Goal: Information Seeking & Learning: Find contact information

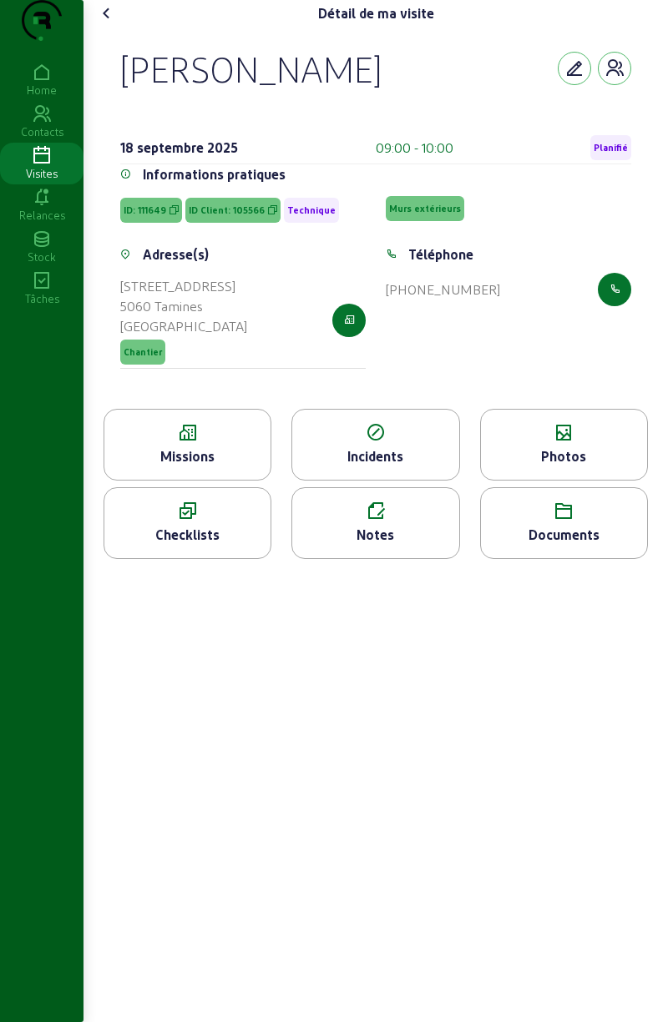
click at [120, 27] on cam-font-icon at bounding box center [106, 13] width 27 height 27
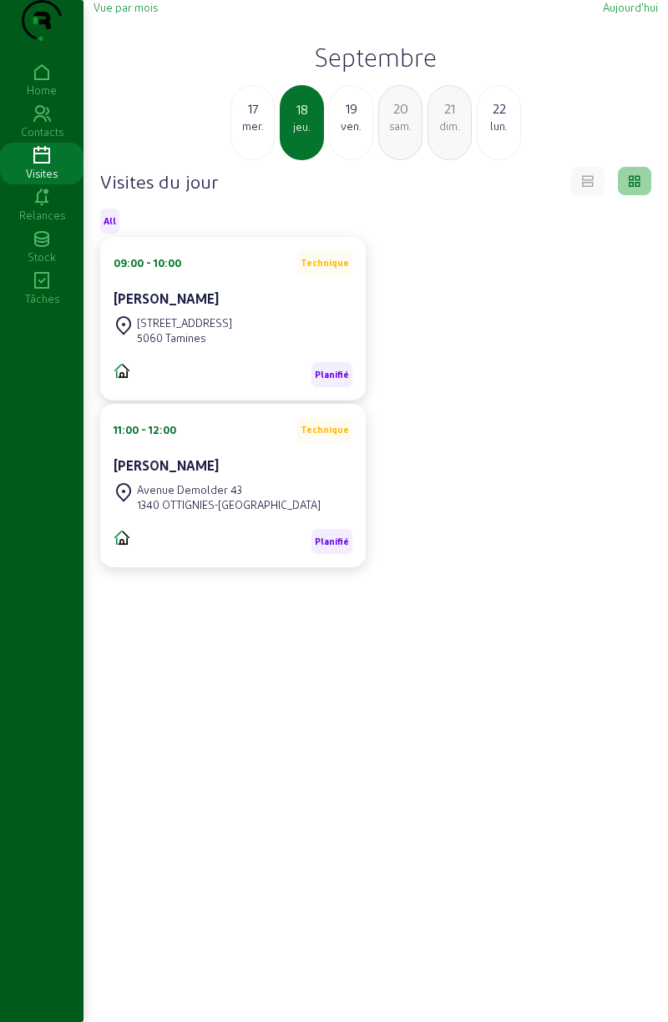
click at [130, 13] on span "Vue par mois" at bounding box center [125, 7] width 64 height 13
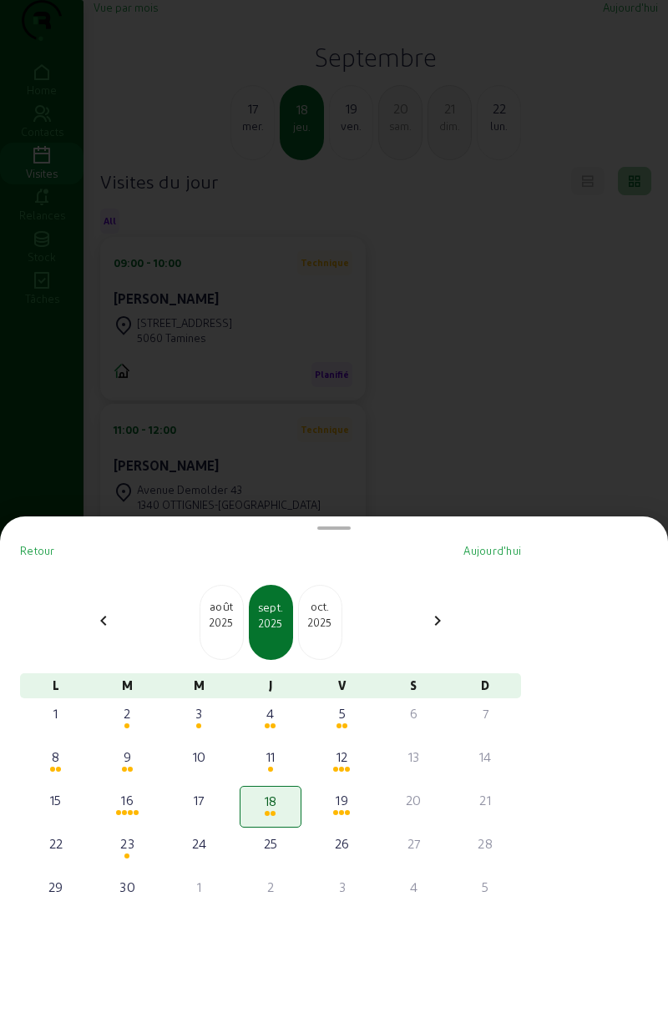
click at [517, 271] on div at bounding box center [334, 511] width 668 height 1022
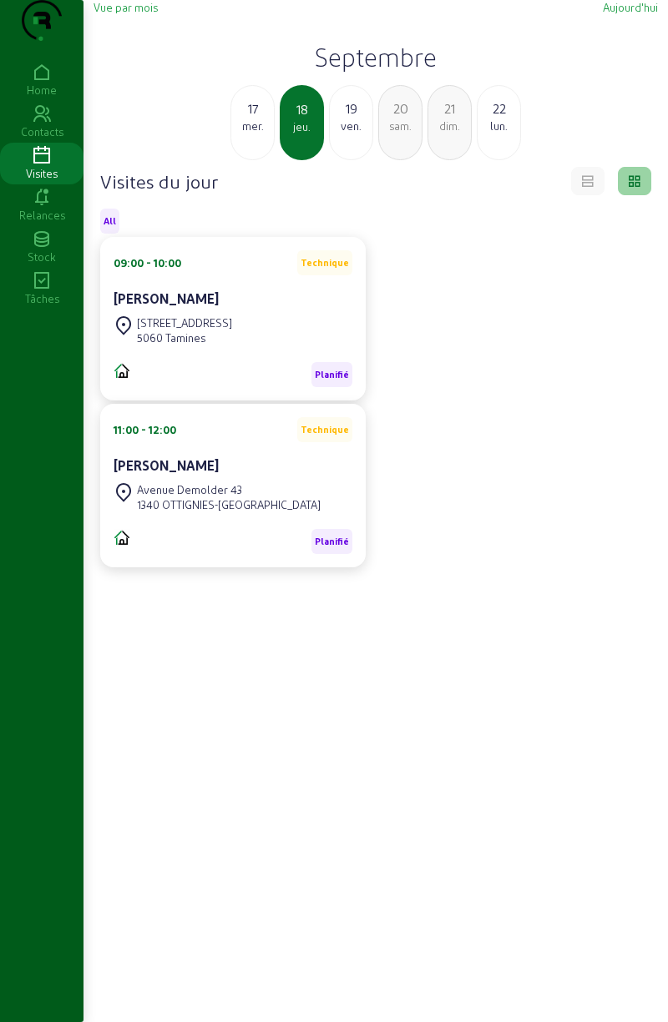
click at [39, 83] on icon at bounding box center [41, 73] width 83 height 20
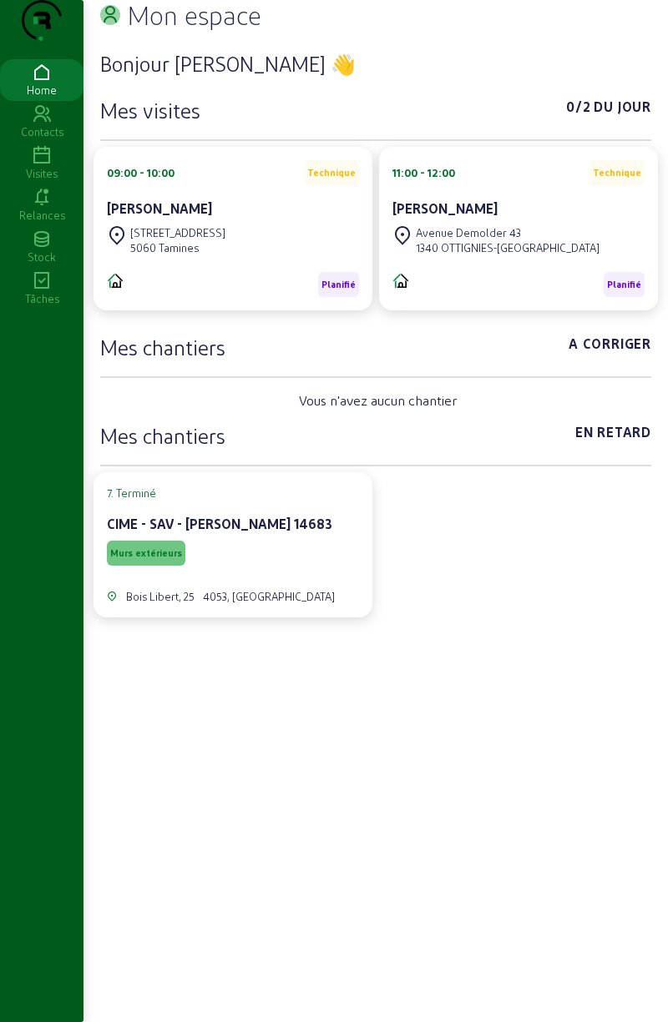
click at [209, 361] on h3 "Mes chantiers" at bounding box center [162, 347] width 125 height 27
click at [48, 139] on div "Contacts" at bounding box center [41, 131] width 83 height 15
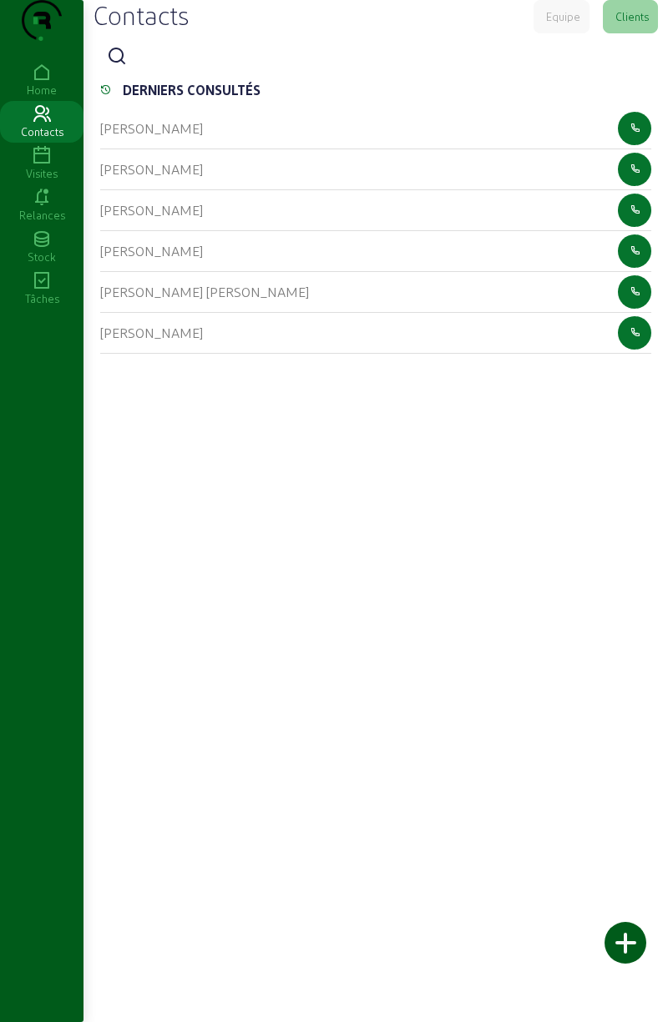
click at [52, 166] on icon at bounding box center [41, 156] width 83 height 20
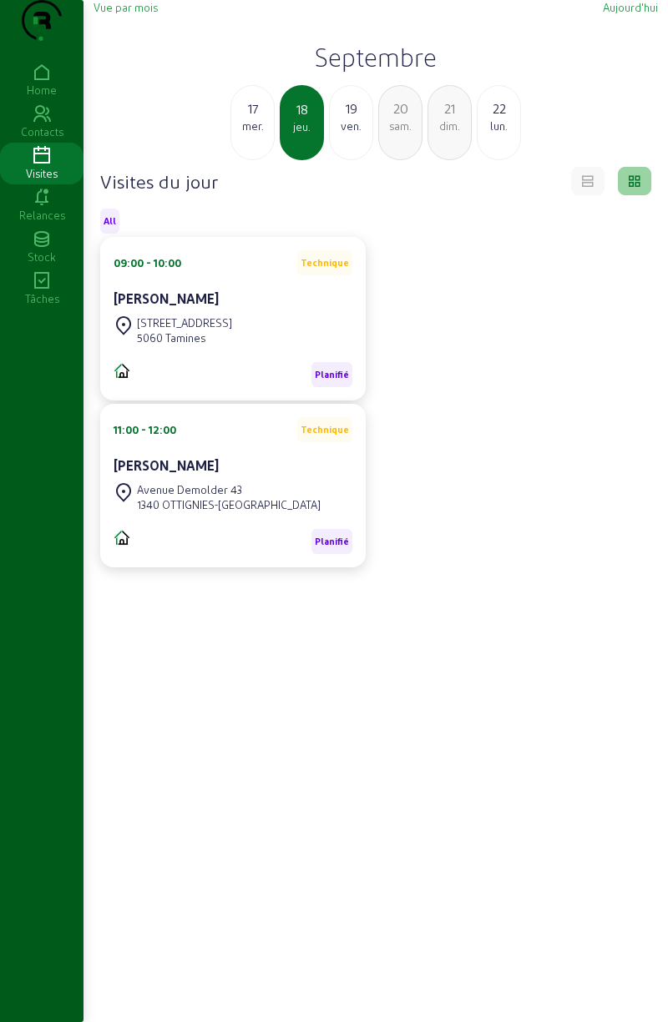
click at [120, 58] on div "Vue par mois [DATE] [DATE] mer. 18 jeu. 19 ven. 20 sam. 21 dim. 22 lun." at bounding box center [375, 80] width 564 height 160
click at [129, 13] on span "Vue par mois" at bounding box center [125, 7] width 64 height 13
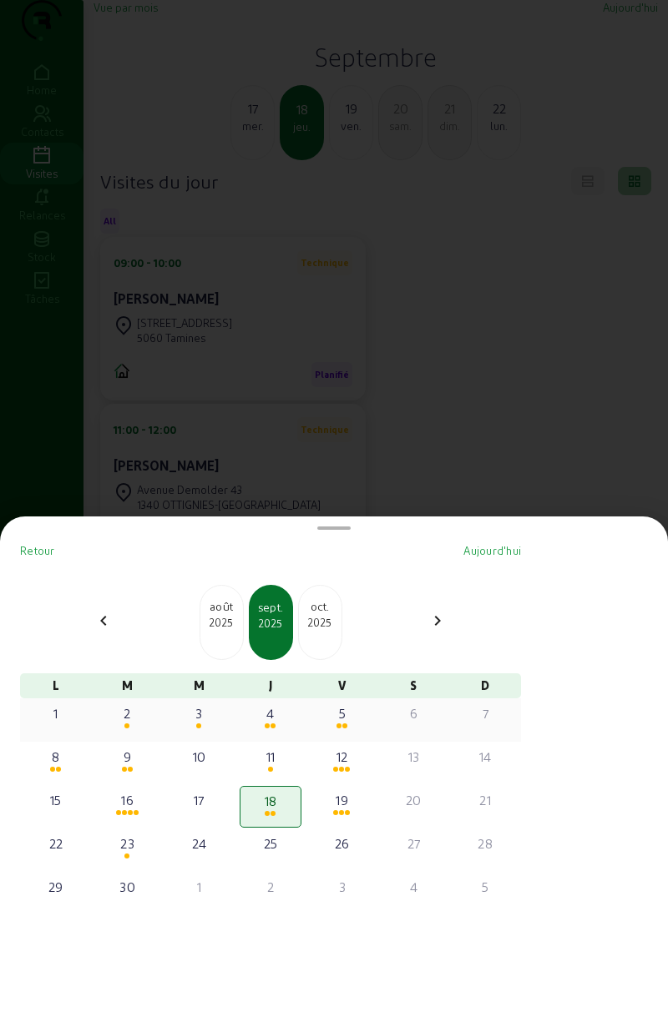
click at [356, 713] on div "5" at bounding box center [342, 714] width 58 height 20
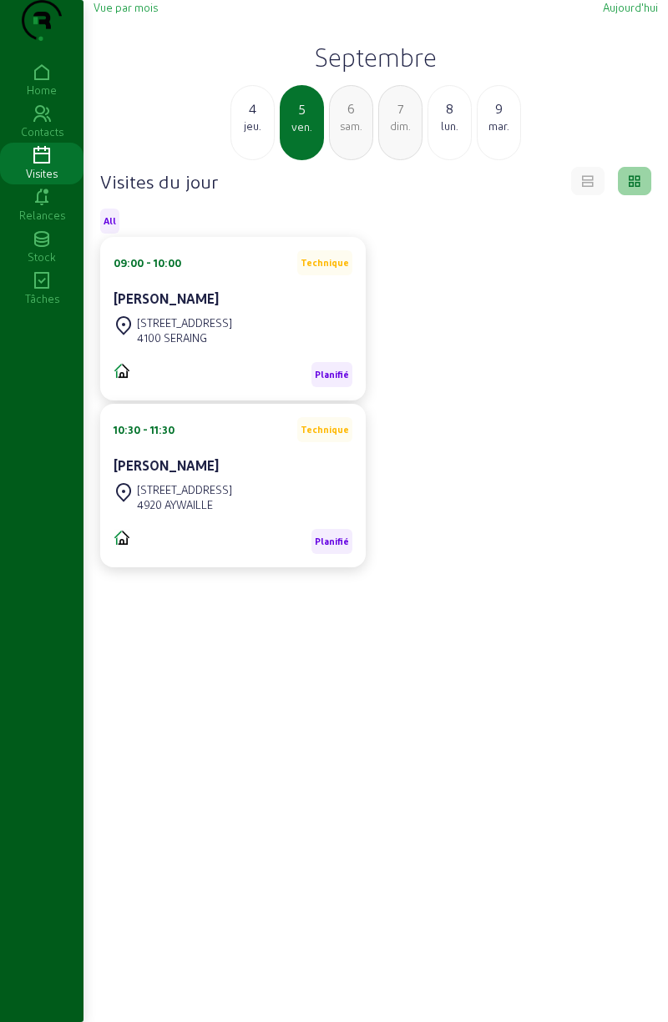
click at [125, 13] on span "Vue par mois" at bounding box center [125, 7] width 64 height 13
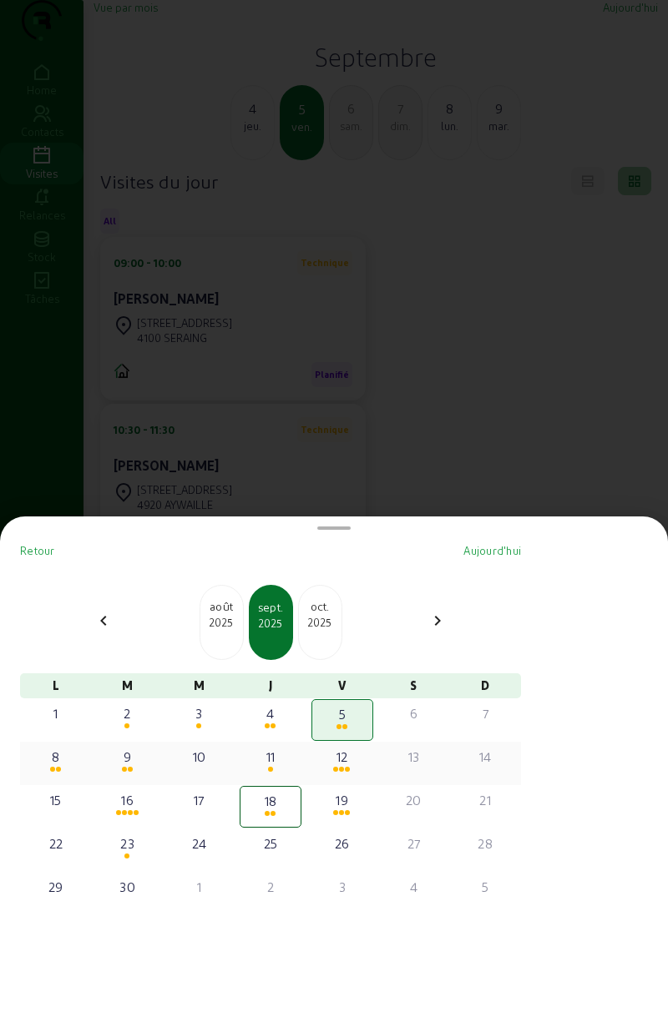
click at [57, 761] on div "8" at bounding box center [56, 757] width 58 height 20
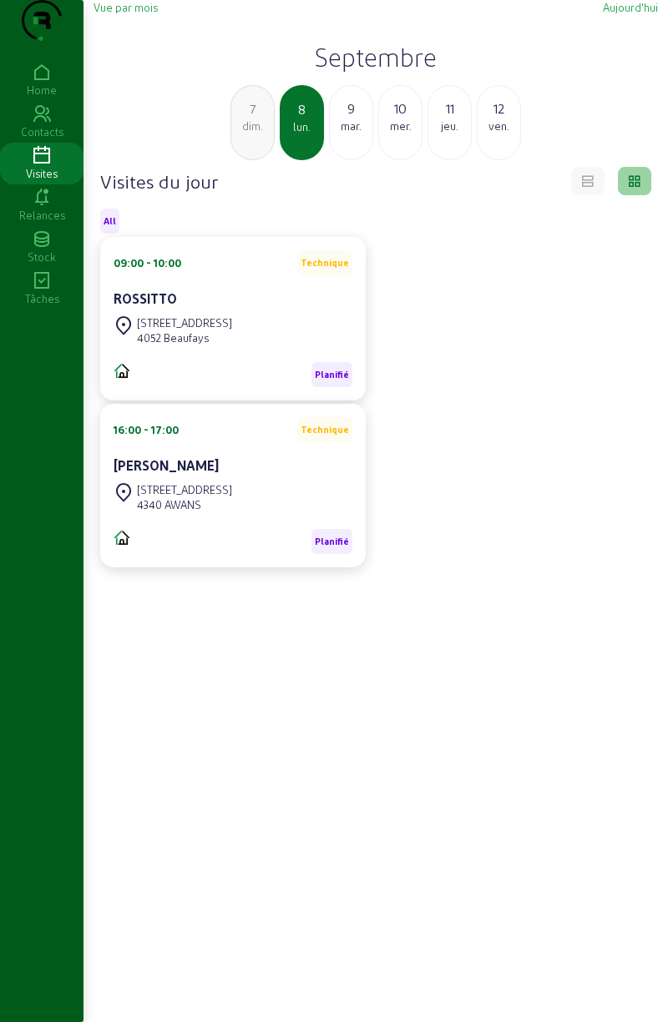
click at [132, 13] on span "Vue par mois" at bounding box center [125, 7] width 64 height 13
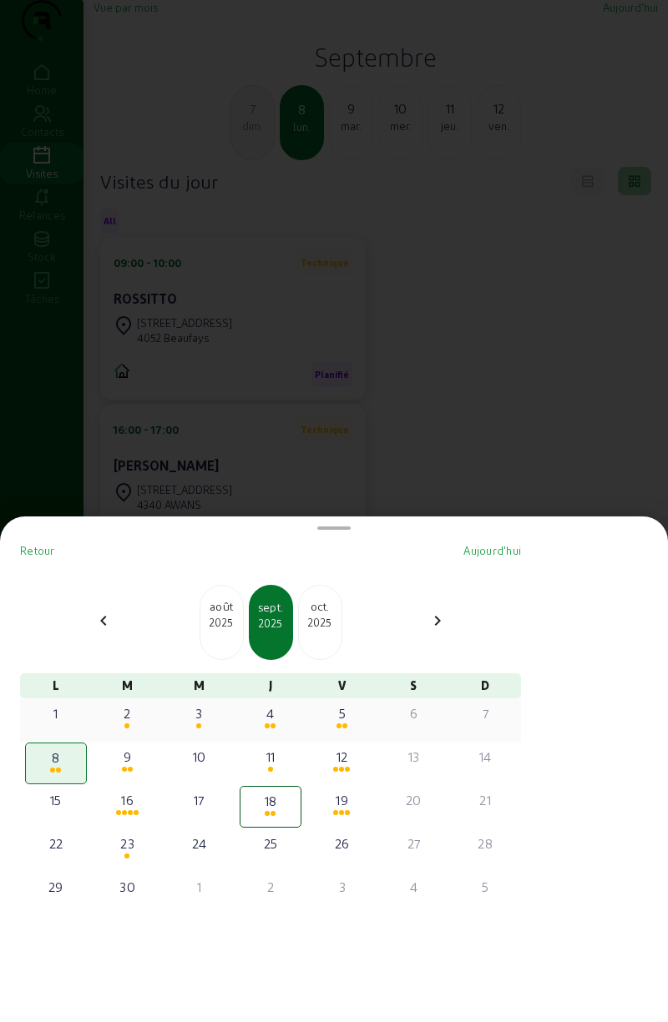
click at [135, 722] on div "2" at bounding box center [127, 714] width 58 height 20
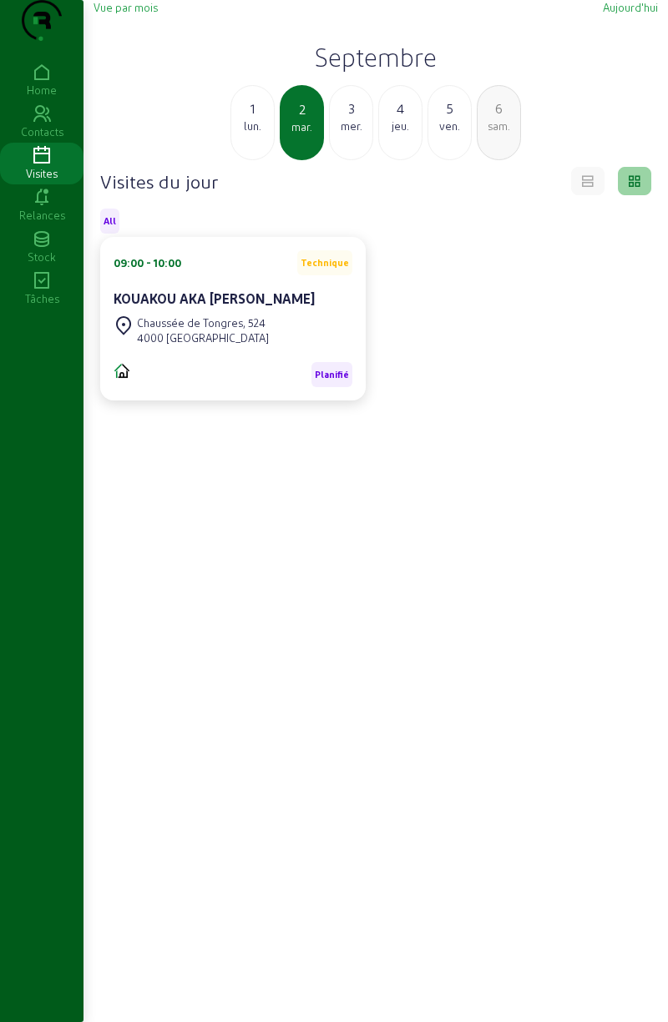
click at [134, 13] on span "Vue par mois" at bounding box center [125, 7] width 64 height 13
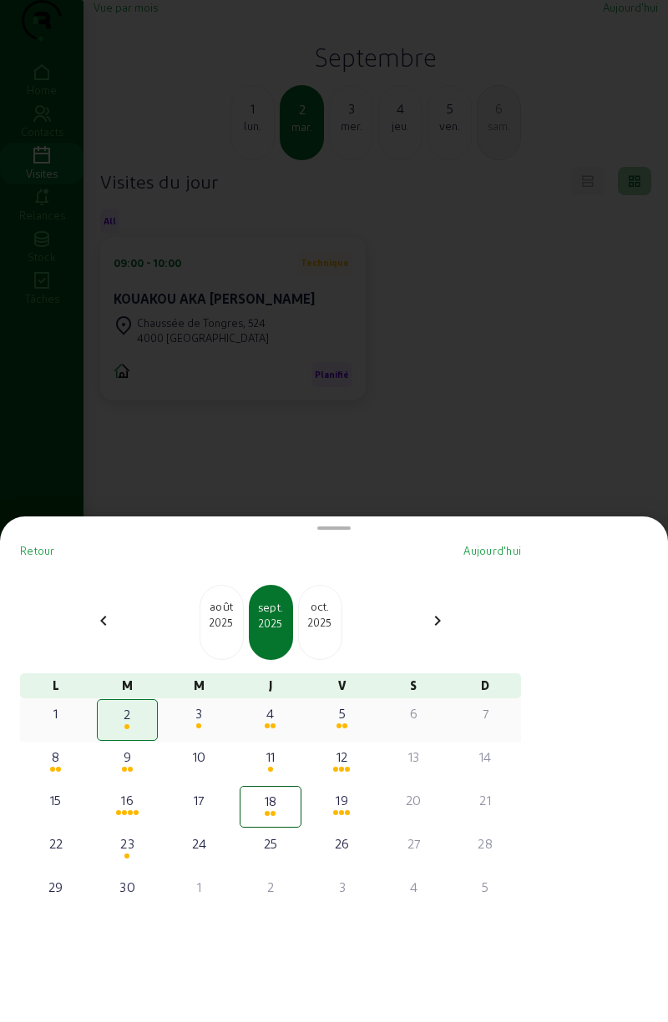
click at [217, 726] on div at bounding box center [198, 727] width 58 height 6
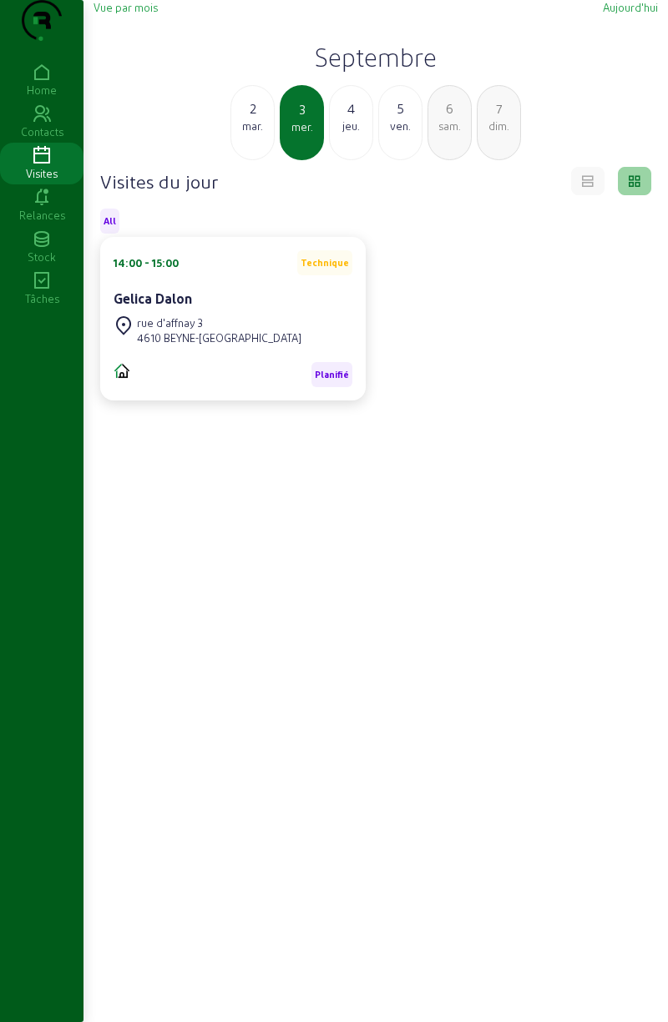
click at [137, 23] on div "Vue par mois [DATE] [DATE] [DATE] mer. 4 jeu. 5 ven. 6 sam. 7 dim. Visites du j…" at bounding box center [375, 553] width 584 height 1107
click at [127, 13] on span "Vue par mois" at bounding box center [125, 7] width 64 height 13
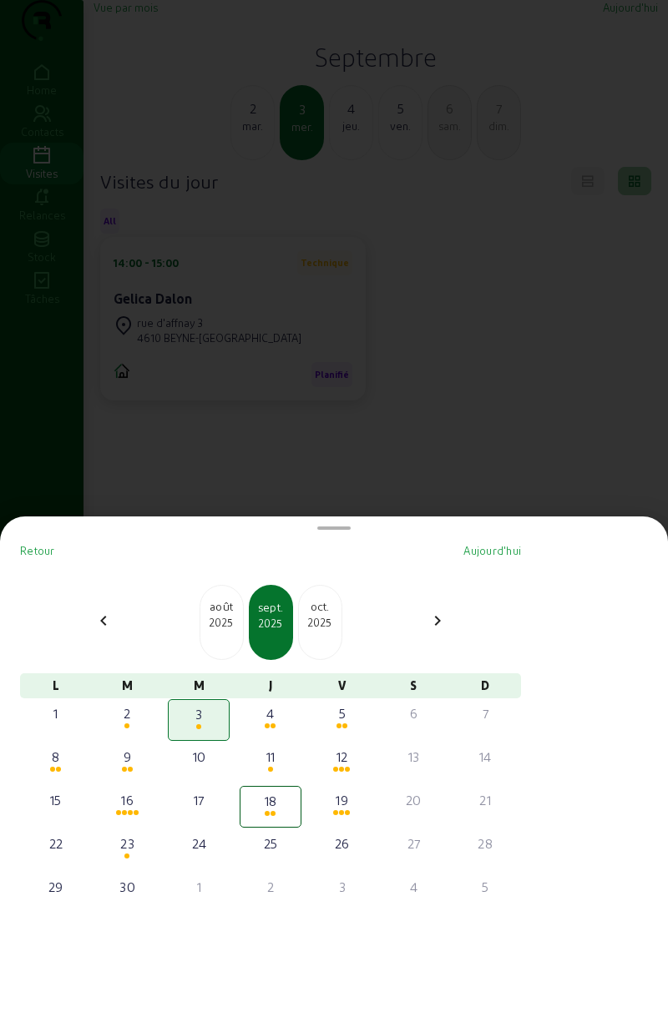
click at [103, 629] on mat-icon "chevron_left" at bounding box center [103, 621] width 20 height 20
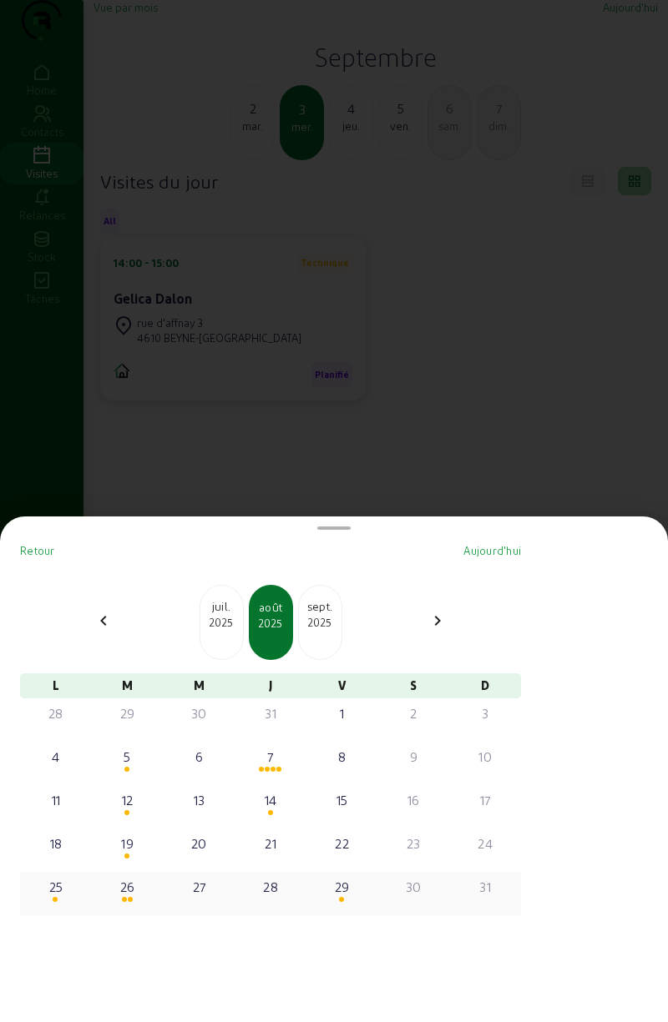
click at [133, 891] on div "26" at bounding box center [127, 887] width 58 height 20
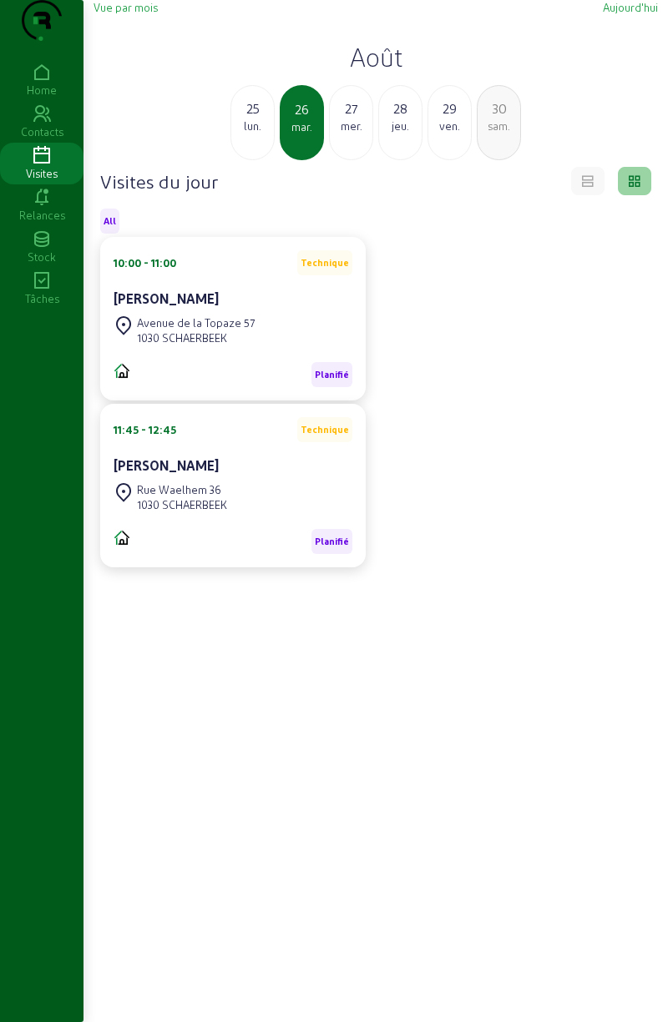
click at [138, 13] on span "Vue par mois" at bounding box center [125, 7] width 64 height 13
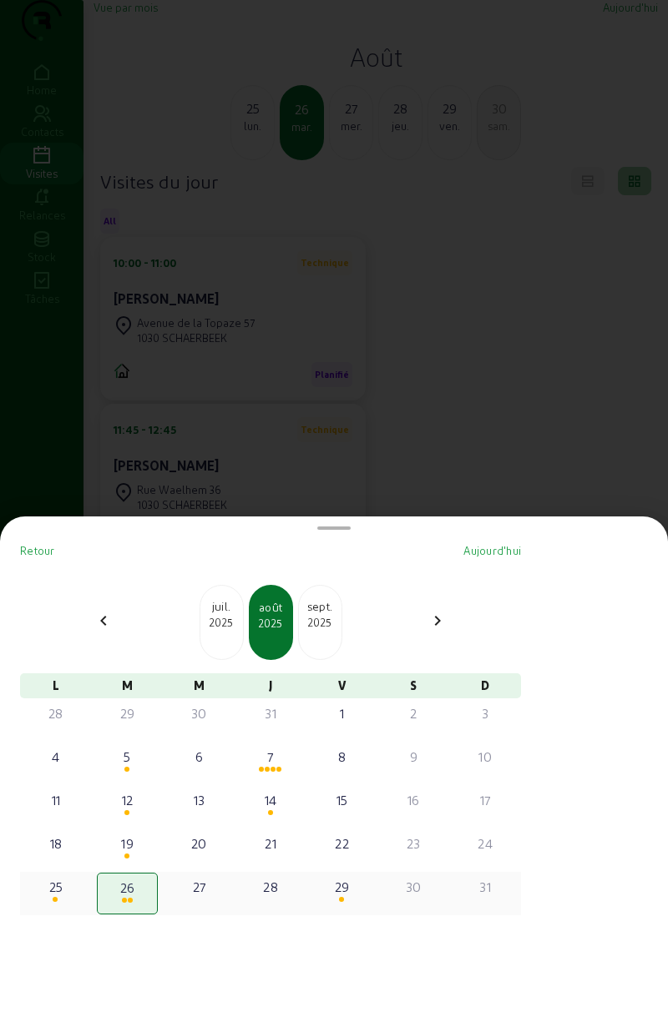
click at [351, 890] on div "29" at bounding box center [342, 887] width 58 height 20
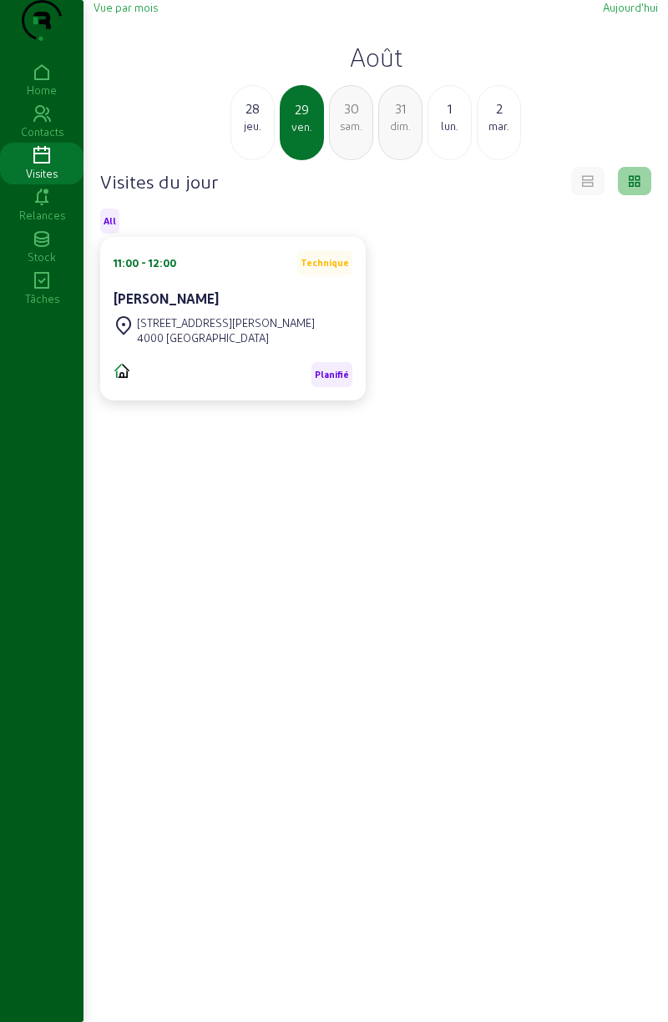
click at [129, 13] on span "Vue par mois" at bounding box center [125, 7] width 64 height 13
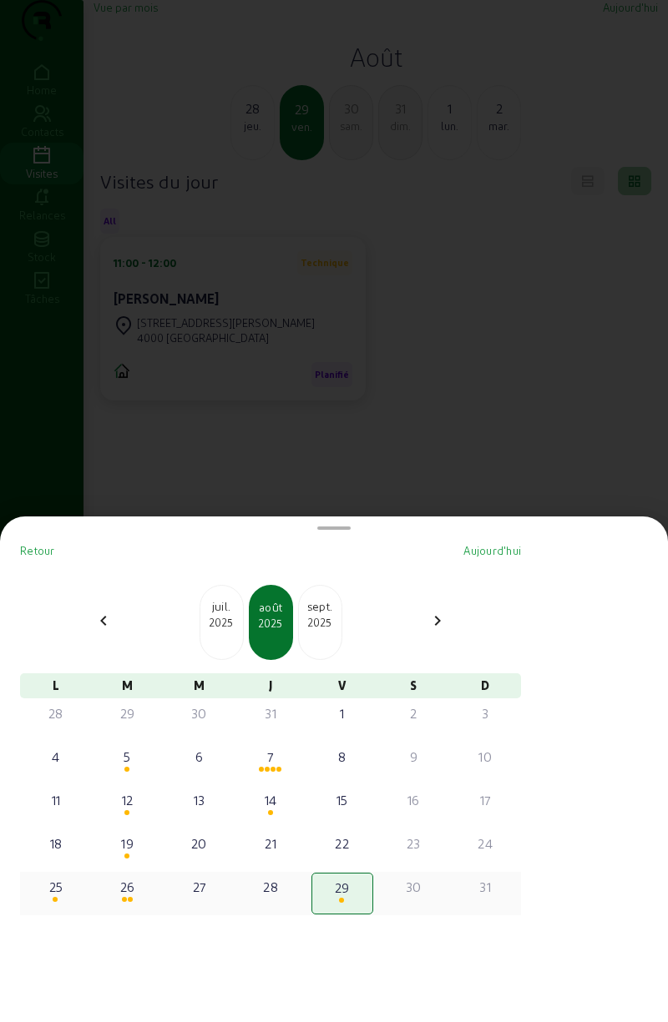
click at [70, 898] on div at bounding box center [56, 900] width 58 height 6
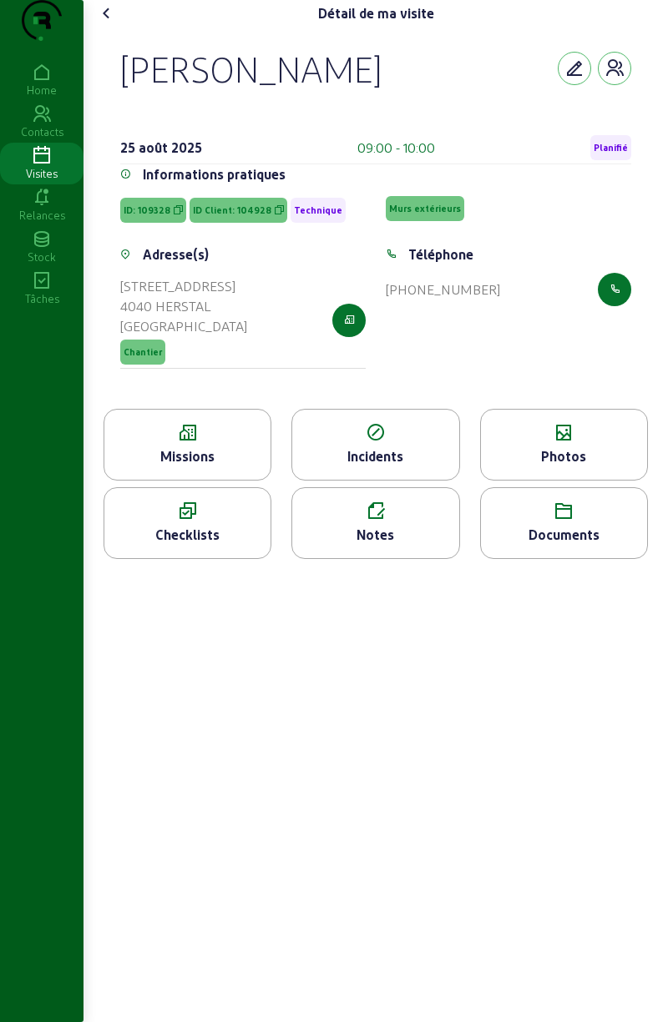
click at [561, 545] on div "Documents" at bounding box center [564, 535] width 166 height 20
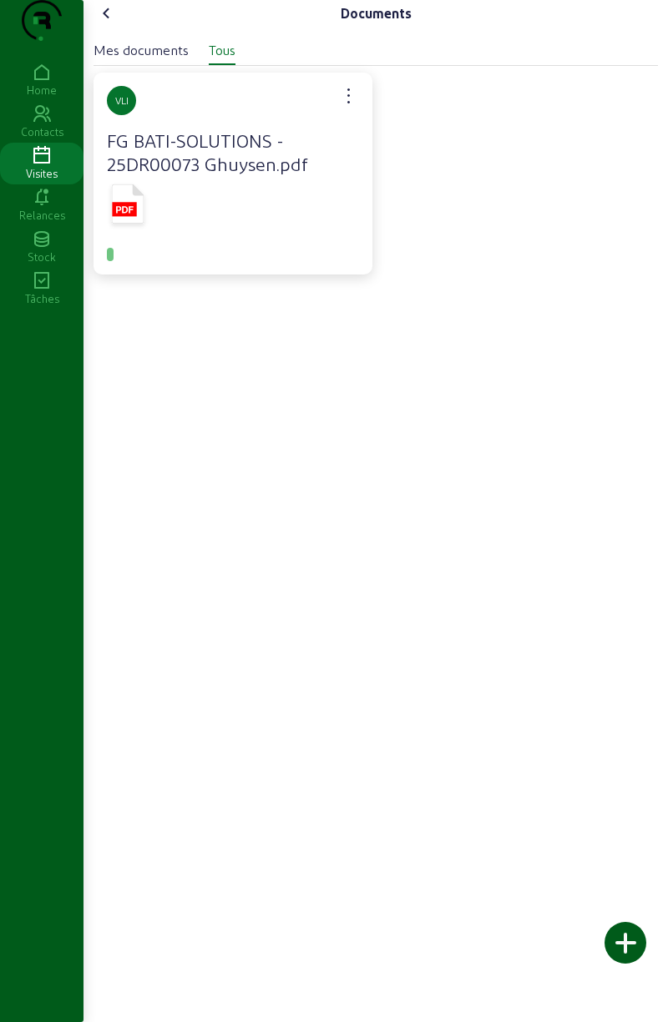
click at [112, 23] on icon at bounding box center [107, 13] width 20 height 20
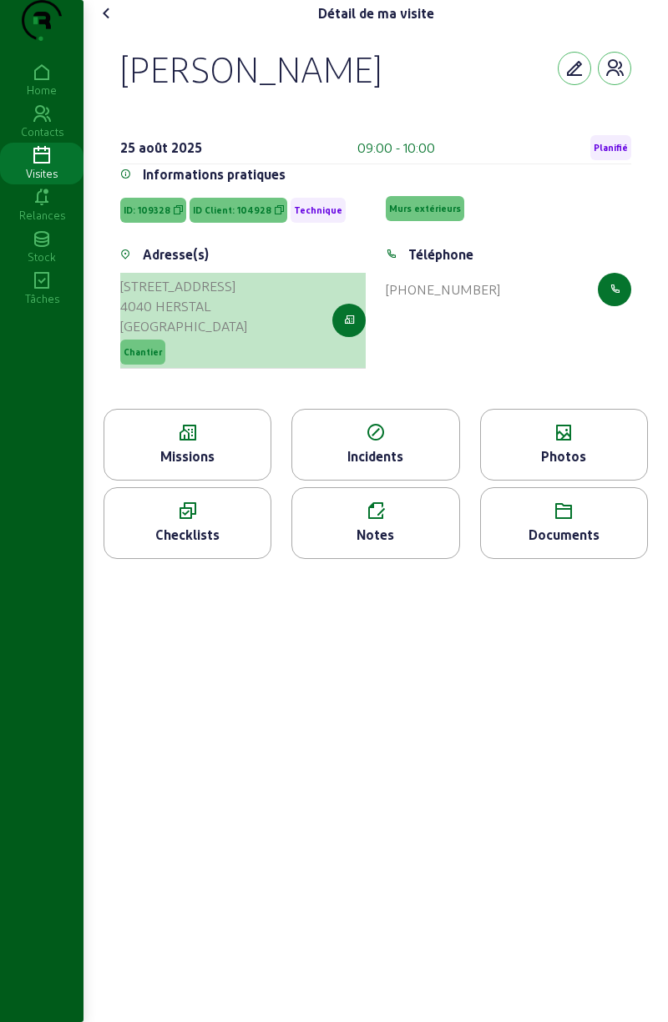
click at [150, 358] on span "Chantier" at bounding box center [143, 352] width 38 height 12
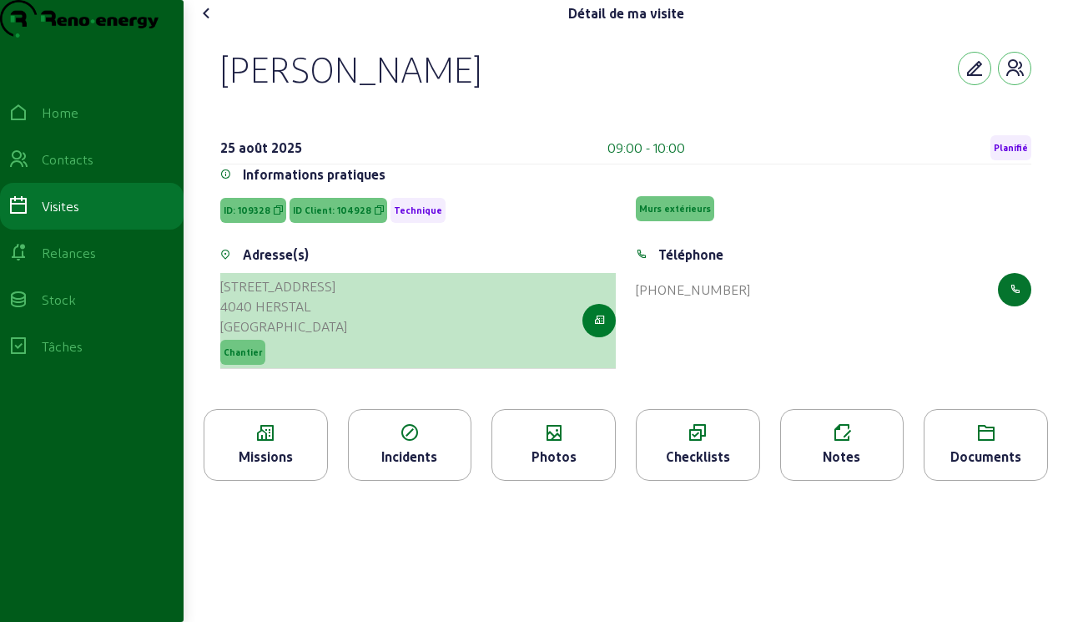
click at [597, 337] on button "button" at bounding box center [599, 320] width 33 height 33
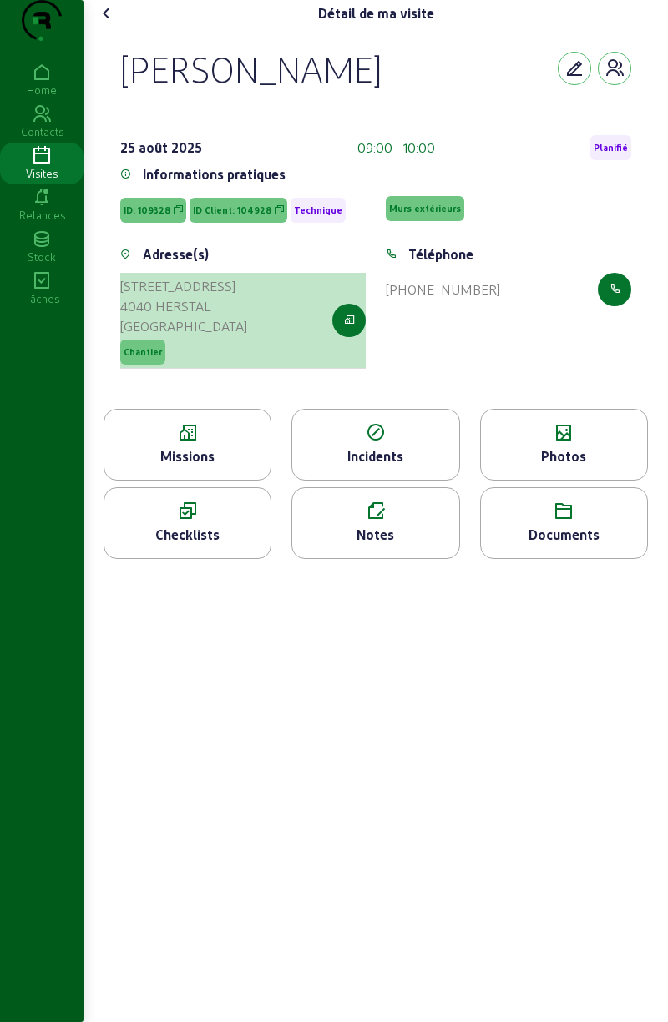
click at [149, 358] on span "Chantier" at bounding box center [143, 352] width 38 height 12
click at [184, 316] on div "4040 HERSTAL" at bounding box center [183, 306] width 127 height 20
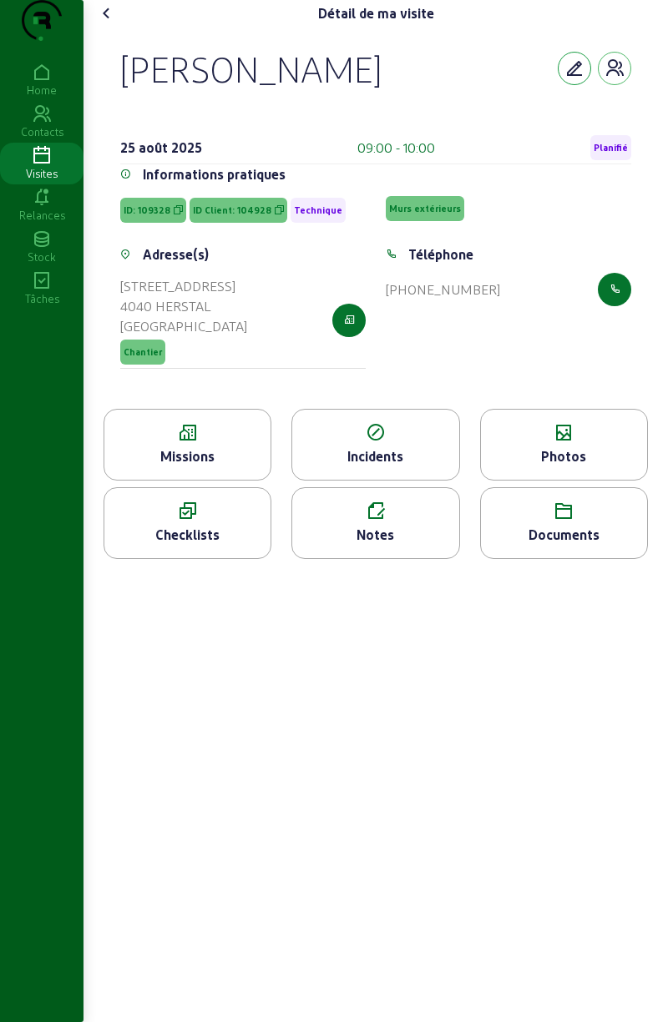
click at [583, 85] on button "button" at bounding box center [574, 68] width 33 height 33
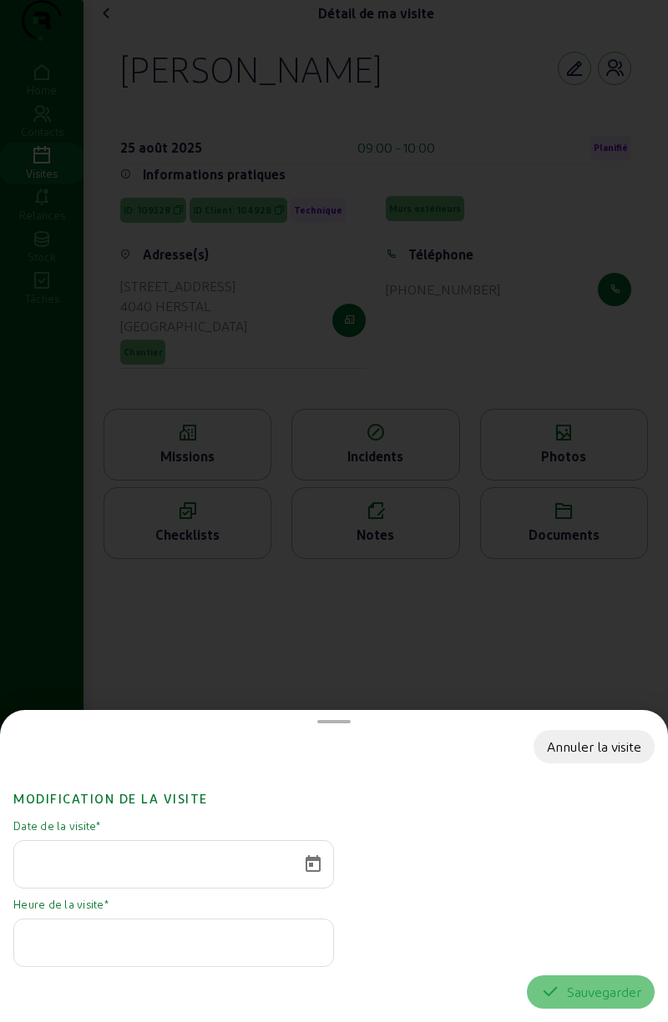
click at [499, 146] on div at bounding box center [334, 511] width 668 height 1022
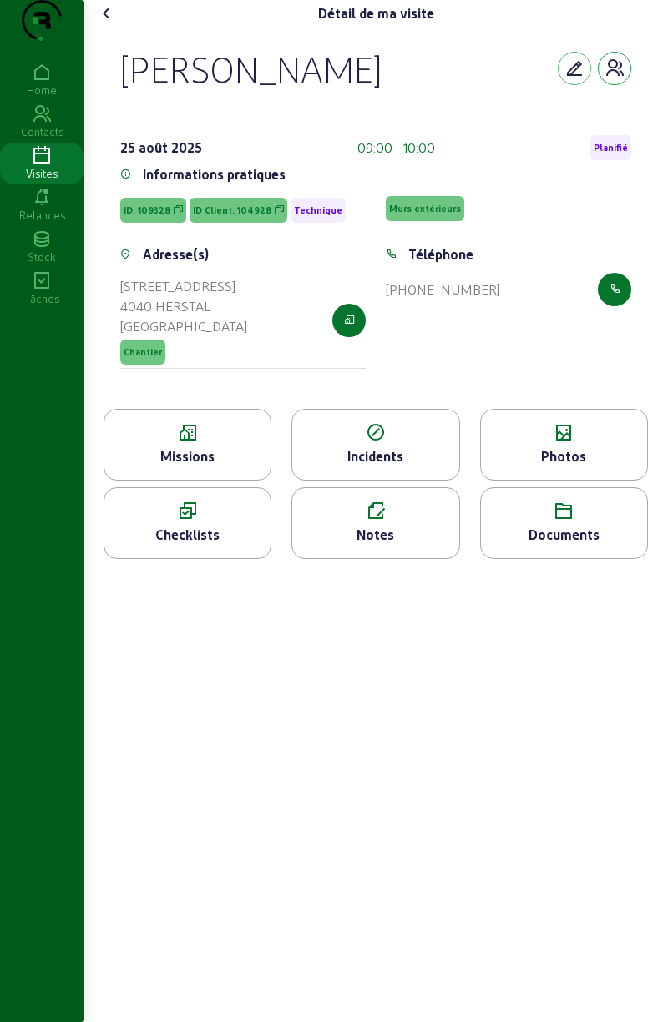
click at [620, 78] on icon "button" at bounding box center [614, 68] width 20 height 20
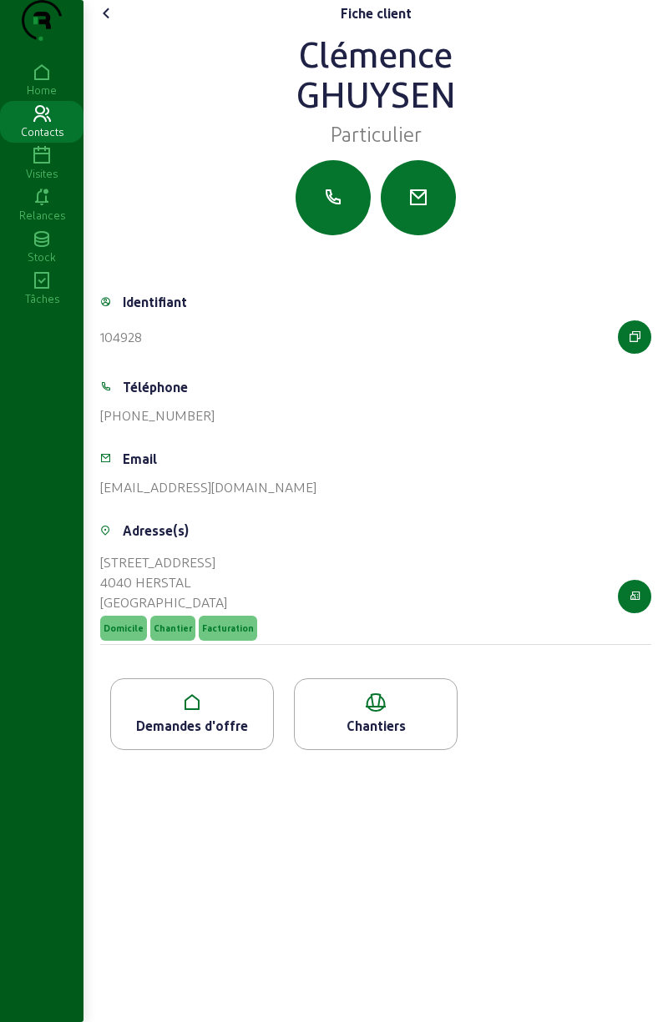
click at [215, 517] on div "Email [EMAIL_ADDRESS][DOMAIN_NAME]" at bounding box center [375, 483] width 551 height 68
click at [170, 497] on div "[EMAIL_ADDRESS][DOMAIN_NAME]" at bounding box center [208, 487] width 216 height 20
click at [152, 469] on div "Email" at bounding box center [140, 459] width 34 height 20
click at [427, 208] on icon "button" at bounding box center [418, 198] width 20 height 20
